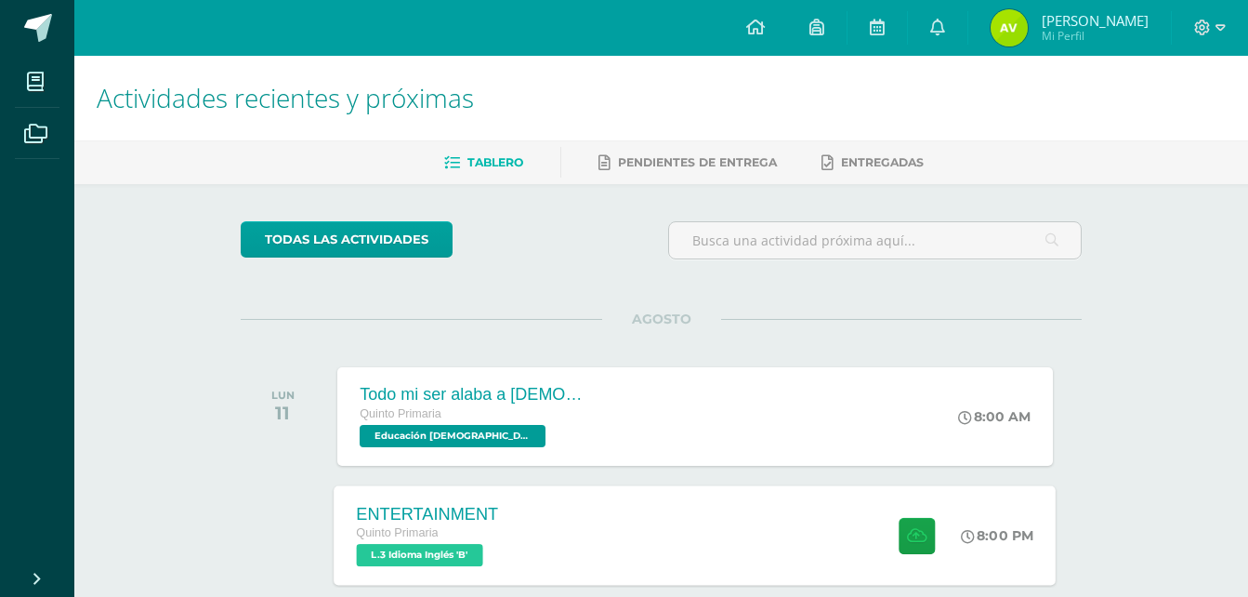
click at [384, 554] on span "L.3 Idioma Inglés 'B'" at bounding box center [420, 555] width 126 height 22
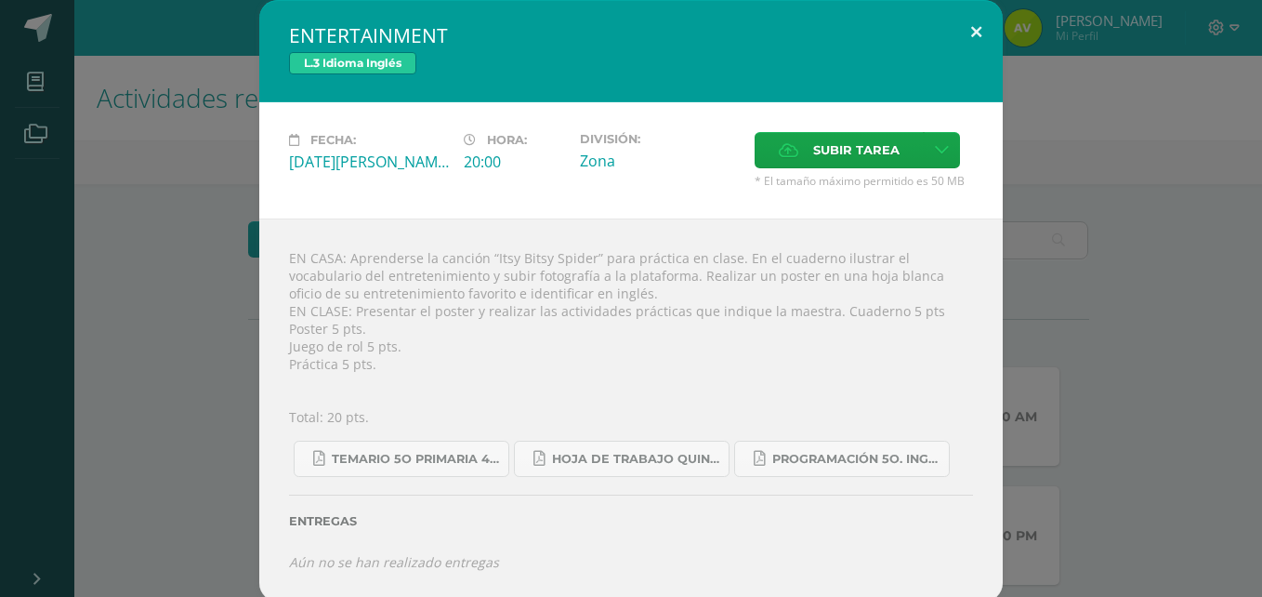
click at [963, 29] on button at bounding box center [976, 31] width 53 height 63
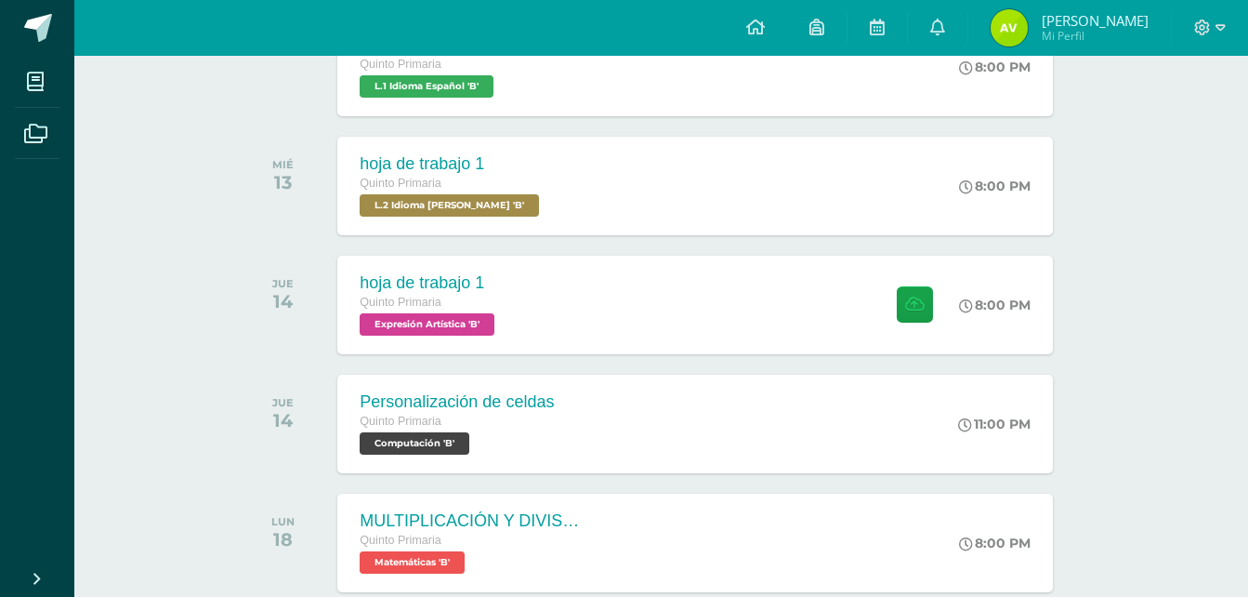
scroll to position [743, 0]
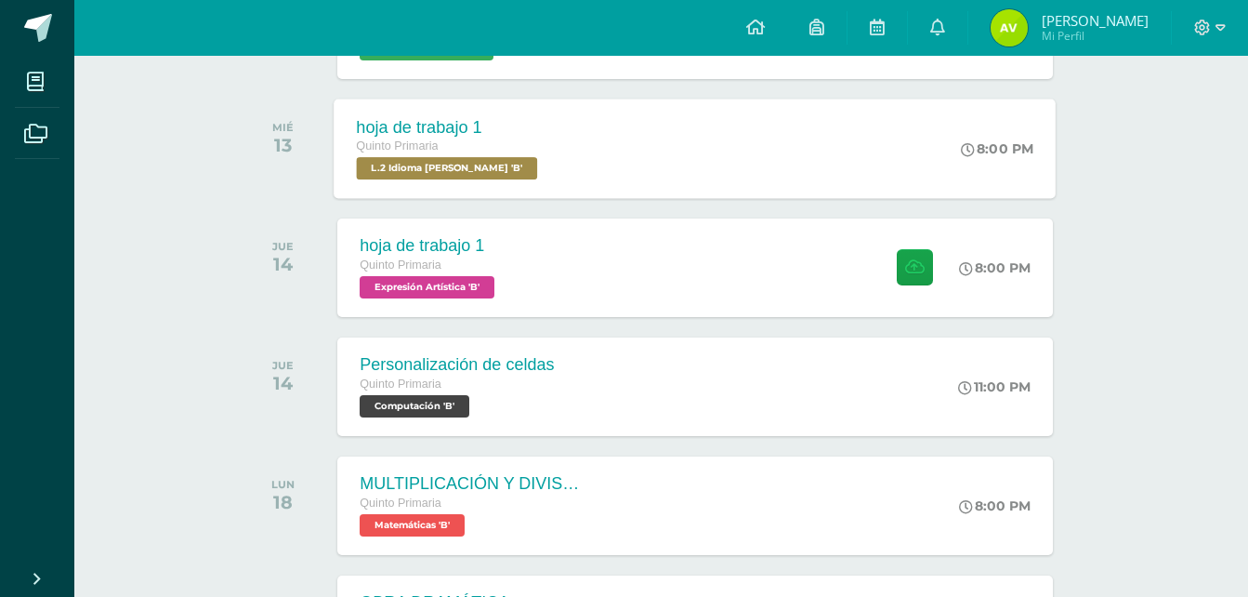
click at [479, 165] on span "L.2 Idioma [PERSON_NAME] 'B'" at bounding box center [447, 168] width 181 height 22
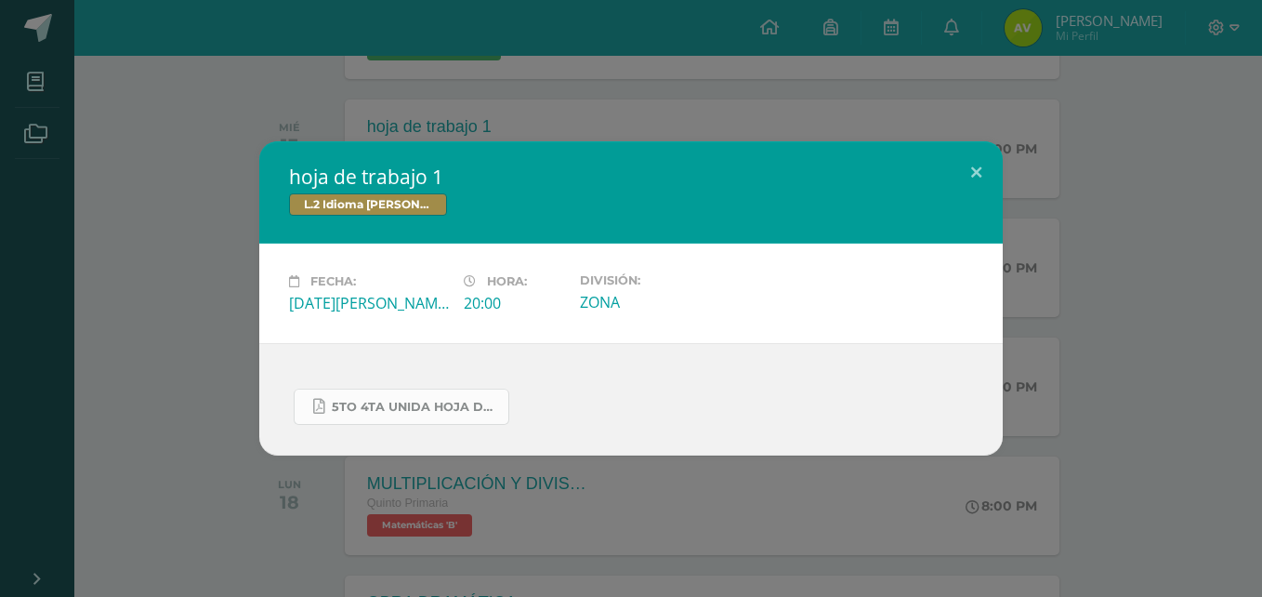
click at [471, 403] on span "5to 4ta unida hoja de trabajo kaqchikel.pdf" at bounding box center [415, 407] width 167 height 15
click at [979, 171] on button at bounding box center [976, 172] width 53 height 63
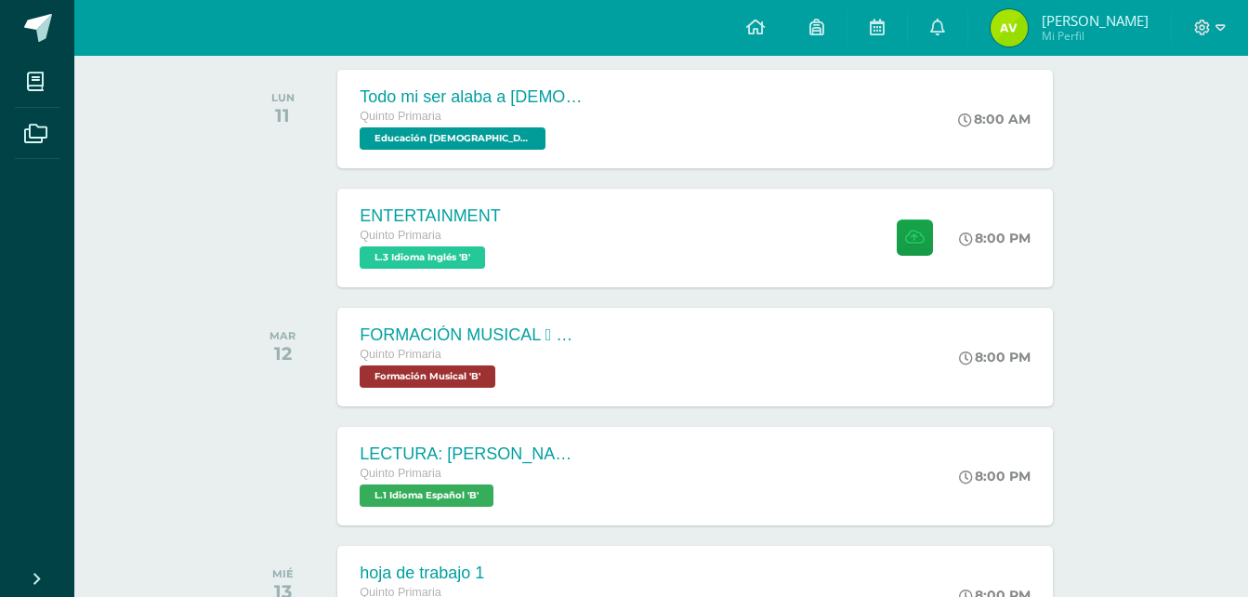
scroll to position [334, 0]
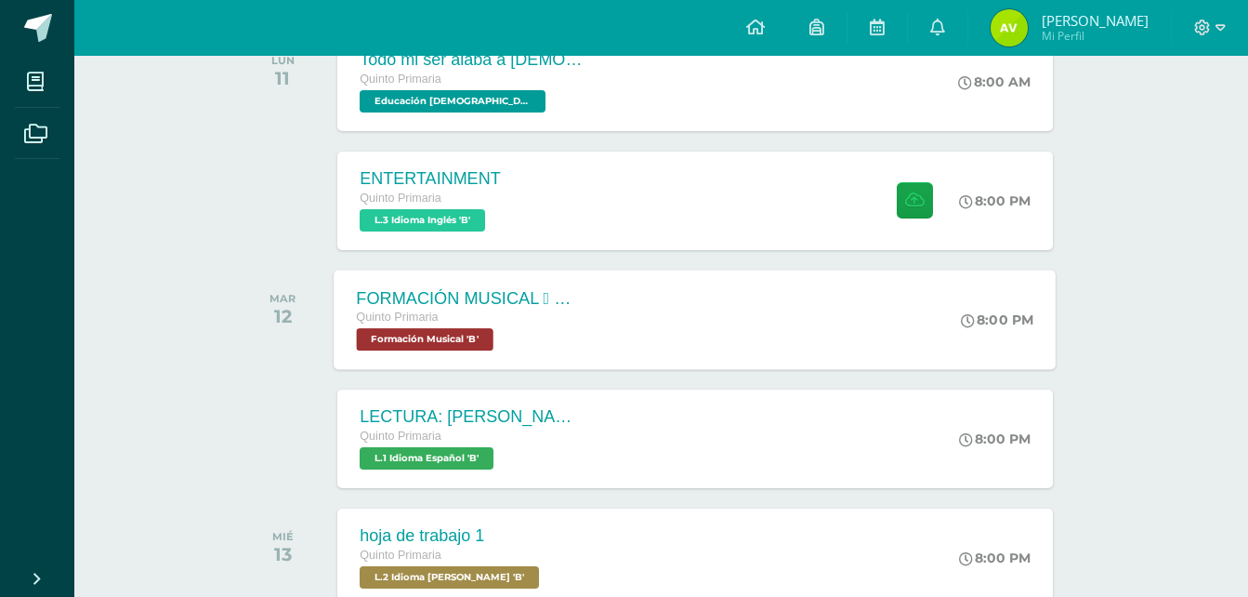
click at [452, 330] on span "Formación Musical 'B'" at bounding box center [425, 339] width 137 height 22
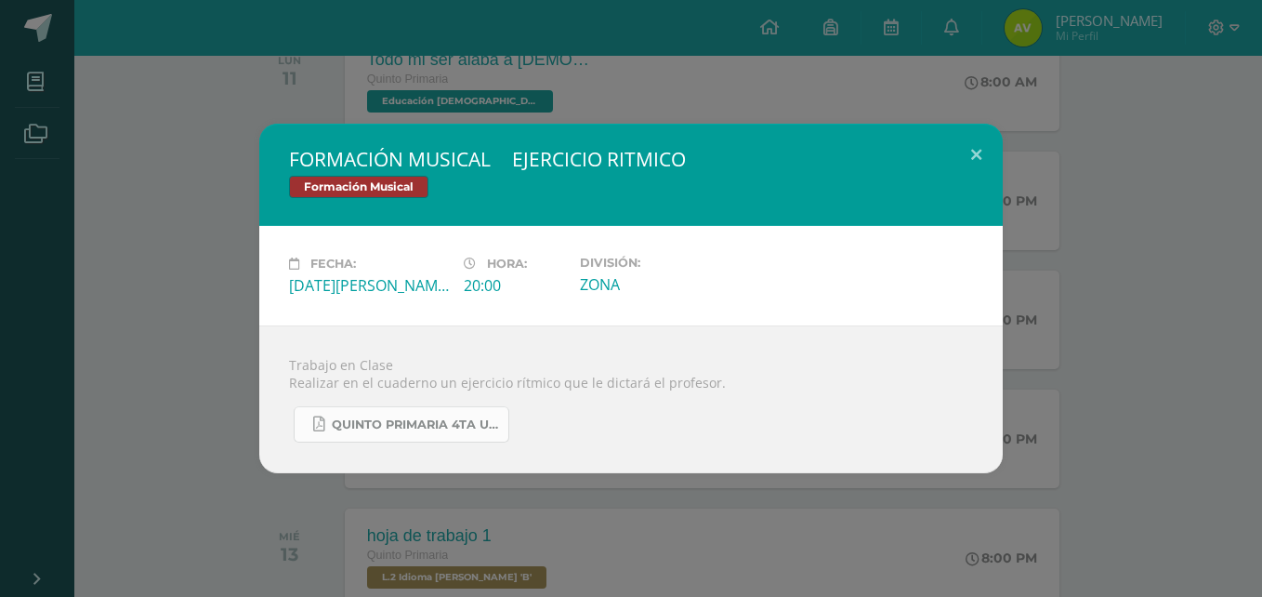
click at [476, 430] on span "QUINTO PRIMARIA 4TA UNIDAD.pdf" at bounding box center [415, 424] width 167 height 15
click at [439, 434] on link "QUINTO PRIMARIA 4TA UNIDAD.pdf" at bounding box center [402, 424] width 216 height 36
click at [977, 156] on button at bounding box center [976, 155] width 53 height 63
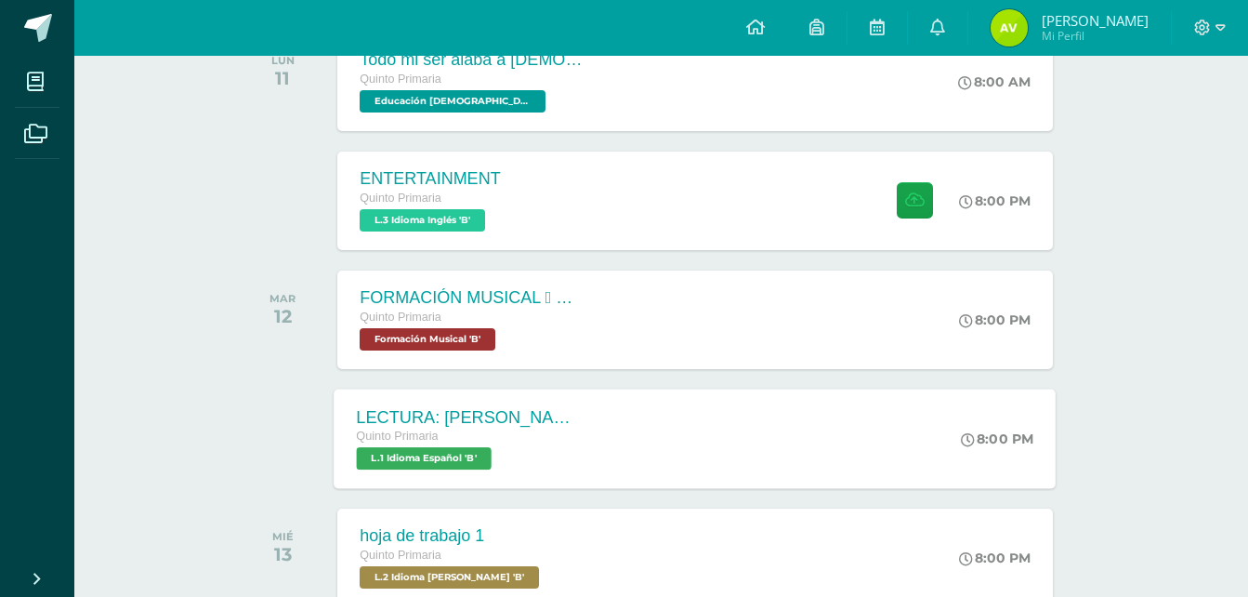
click at [427, 453] on span "L.1 Idioma Español 'B'" at bounding box center [424, 458] width 135 height 22
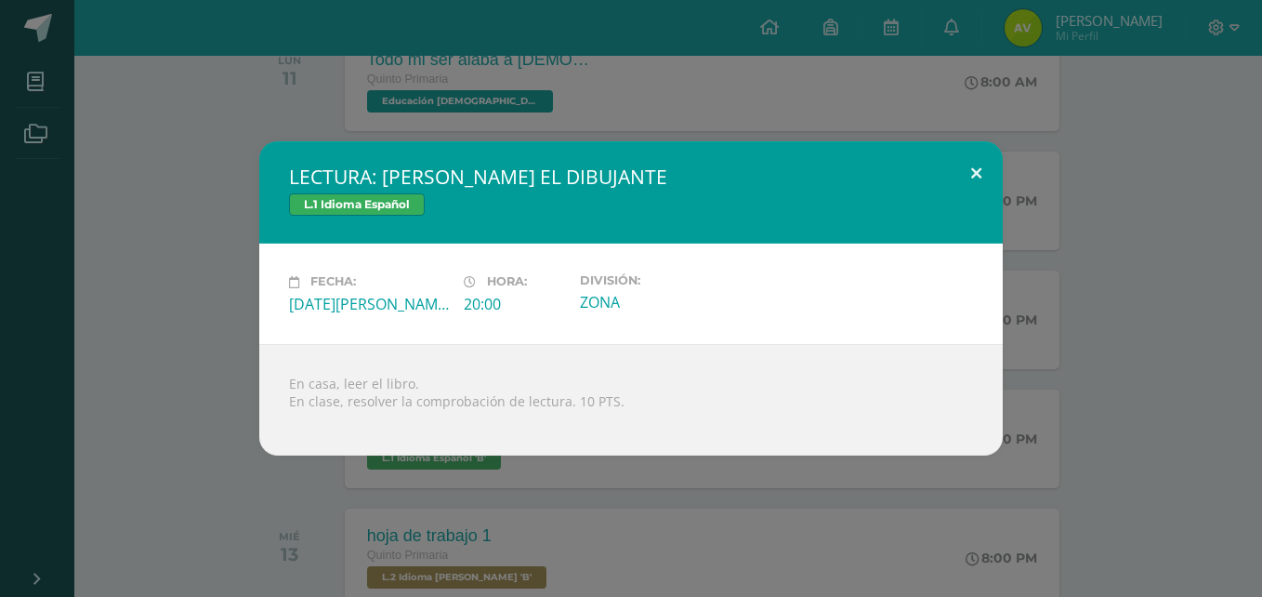
click at [978, 175] on button at bounding box center [976, 172] width 53 height 63
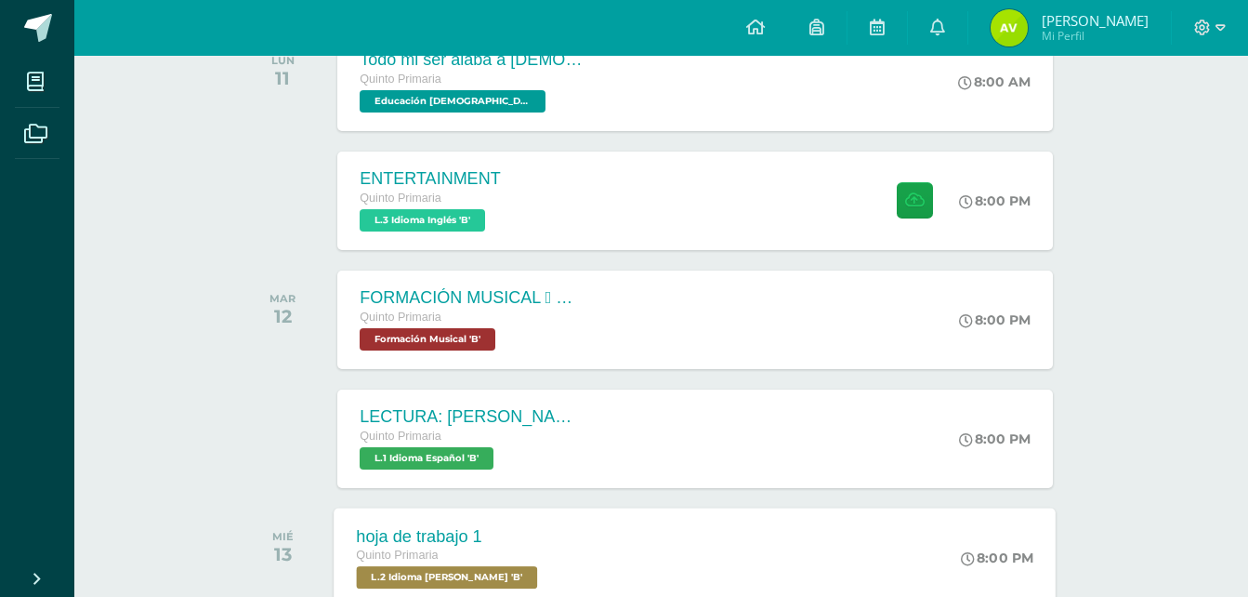
click at [517, 580] on span "L.2 Idioma Maya Kaqchikel 'B'" at bounding box center [447, 577] width 181 height 22
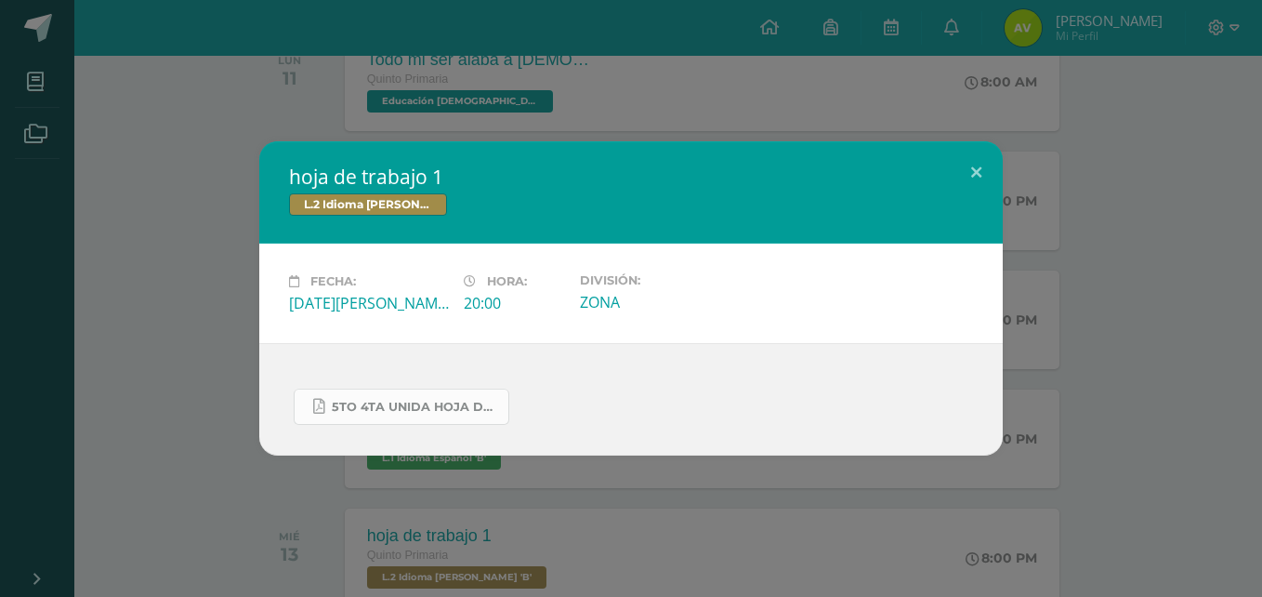
click at [417, 401] on span "5to 4ta unida hoja de trabajo kaqchikel.pdf" at bounding box center [415, 407] width 167 height 15
click at [975, 176] on button at bounding box center [976, 172] width 53 height 63
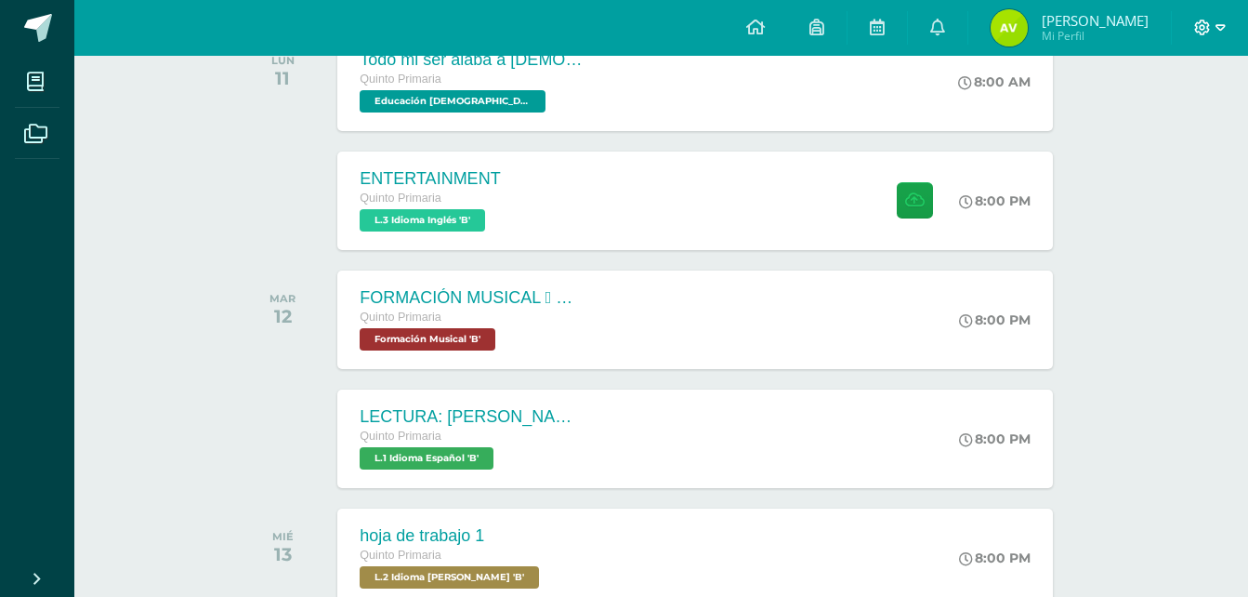
click at [1221, 25] on icon at bounding box center [1220, 27] width 10 height 7
click at [1170, 131] on span "Cerrar sesión" at bounding box center [1162, 126] width 84 height 18
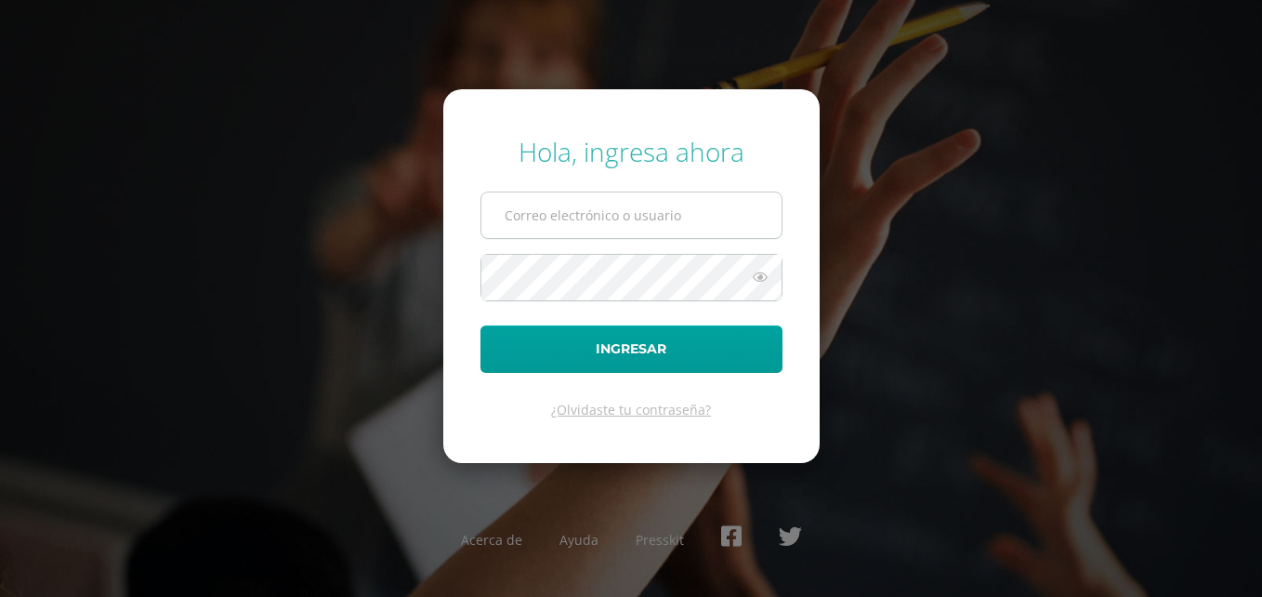
click at [730, 221] on input "text" at bounding box center [631, 215] width 300 height 46
type input "[EMAIL_ADDRESS][DOMAIN_NAME]"
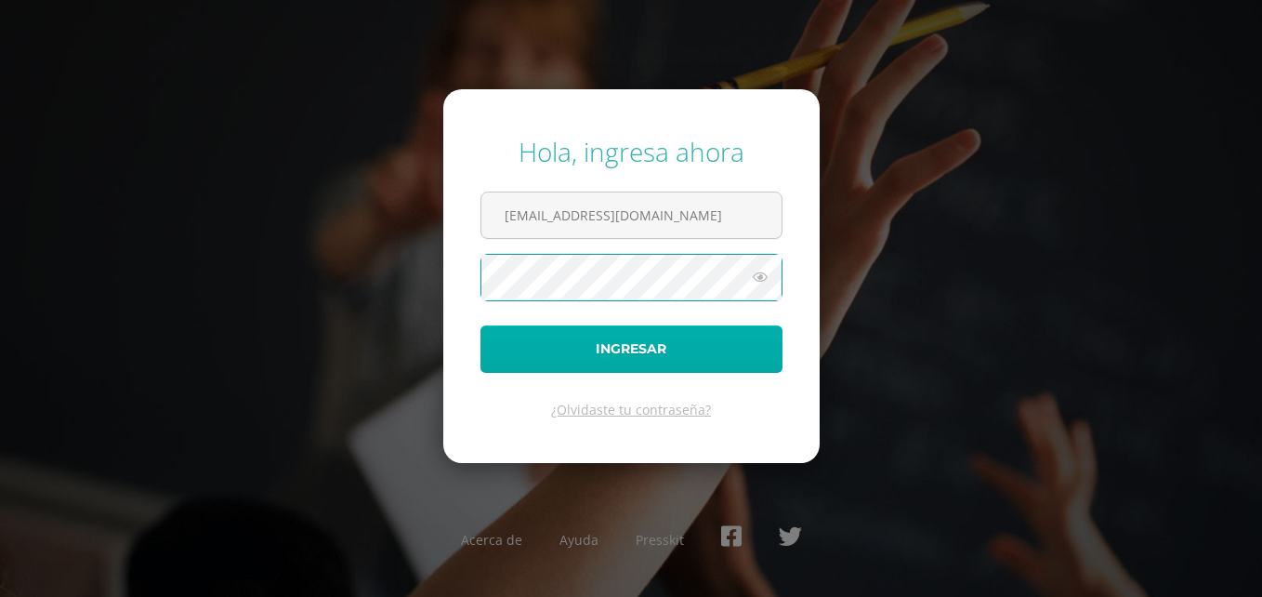
click at [480, 325] on button "Ingresar" at bounding box center [631, 348] width 302 height 47
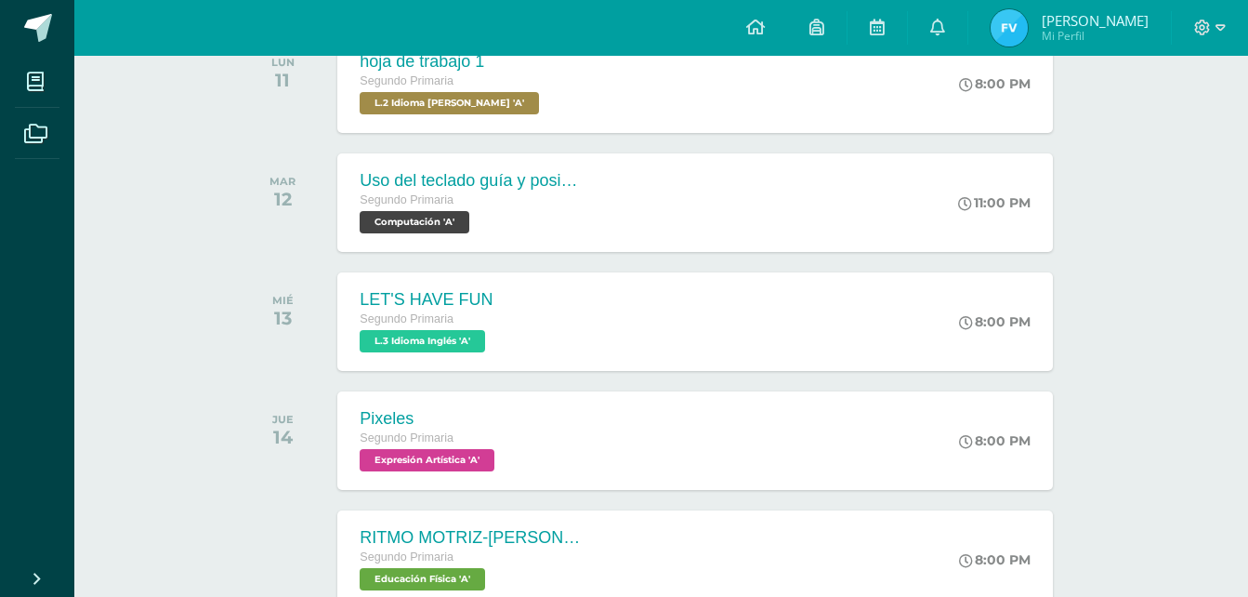
scroll to position [334, 0]
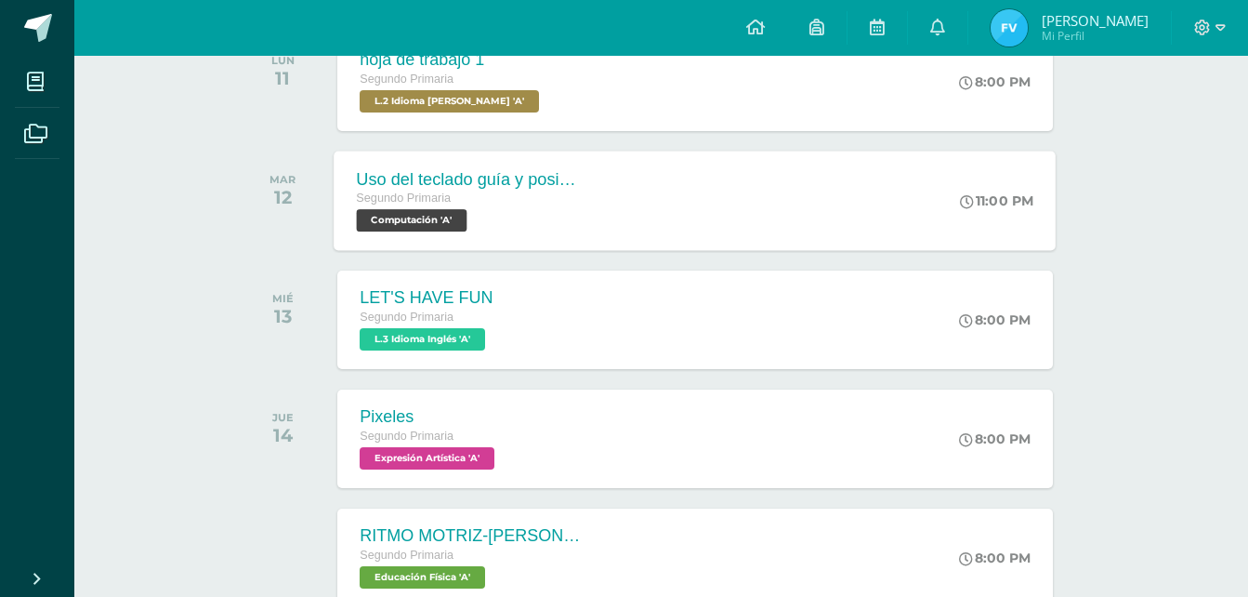
click at [426, 181] on div "Uso del teclado guía y posicionamiento de manos Tamaño de fuente" at bounding box center [469, 179] width 225 height 20
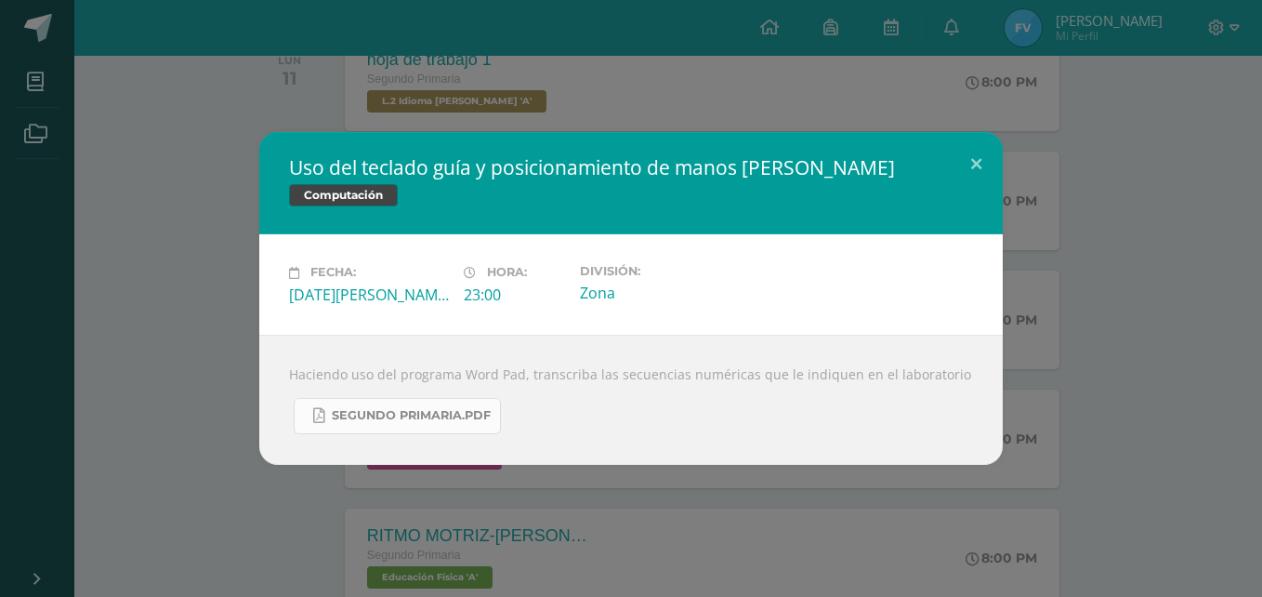
click at [412, 415] on span "Segundo Primaria.pdf" at bounding box center [411, 415] width 159 height 15
click at [977, 161] on button at bounding box center [976, 163] width 53 height 63
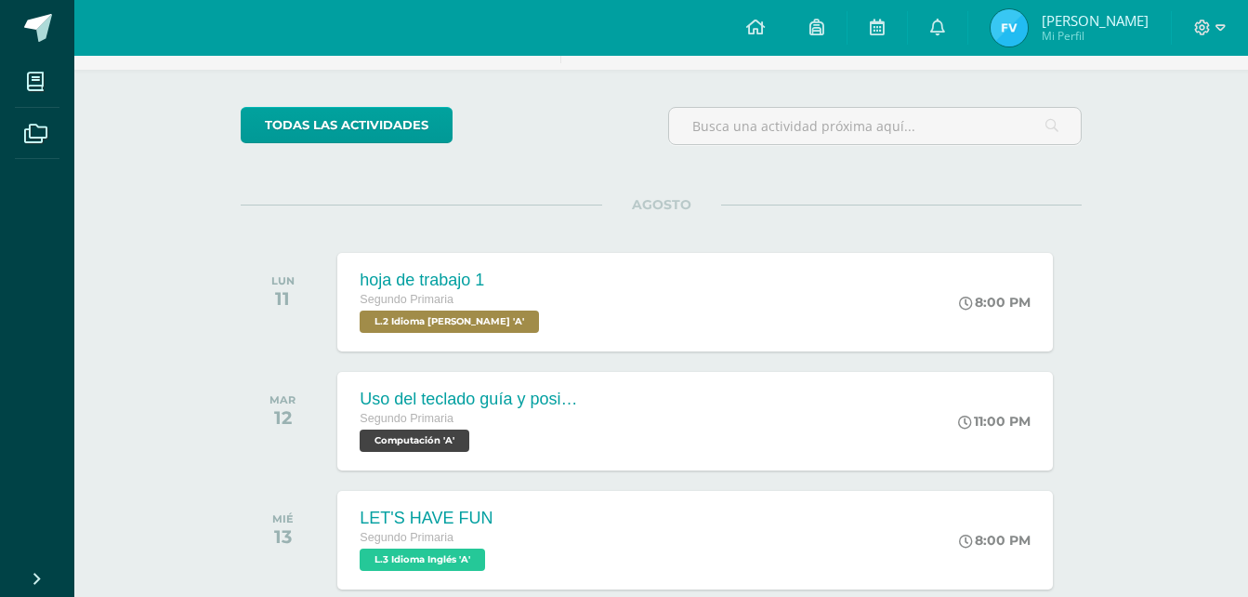
scroll to position [86, 0]
